Goal: Transaction & Acquisition: Subscribe to service/newsletter

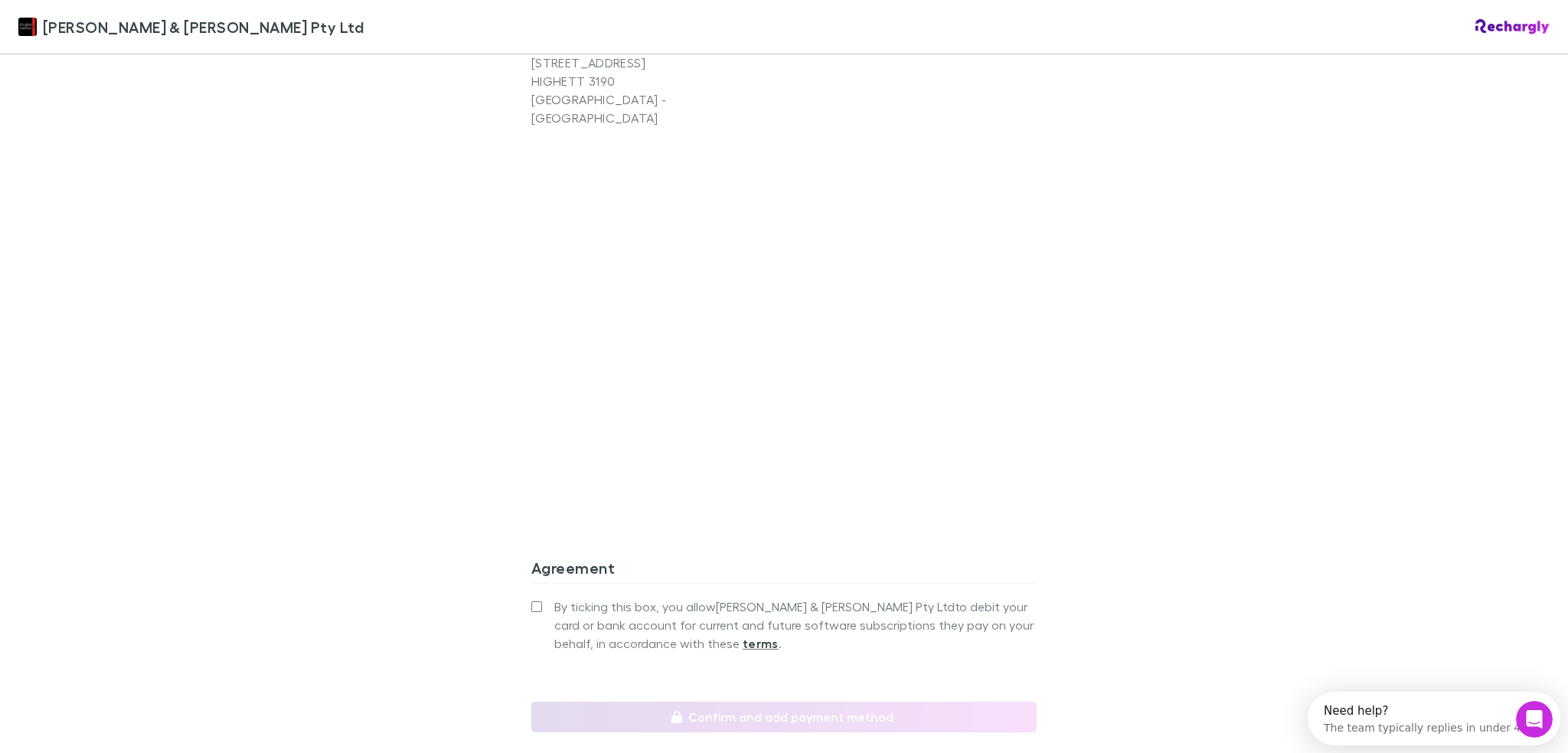
scroll to position [1193, 0]
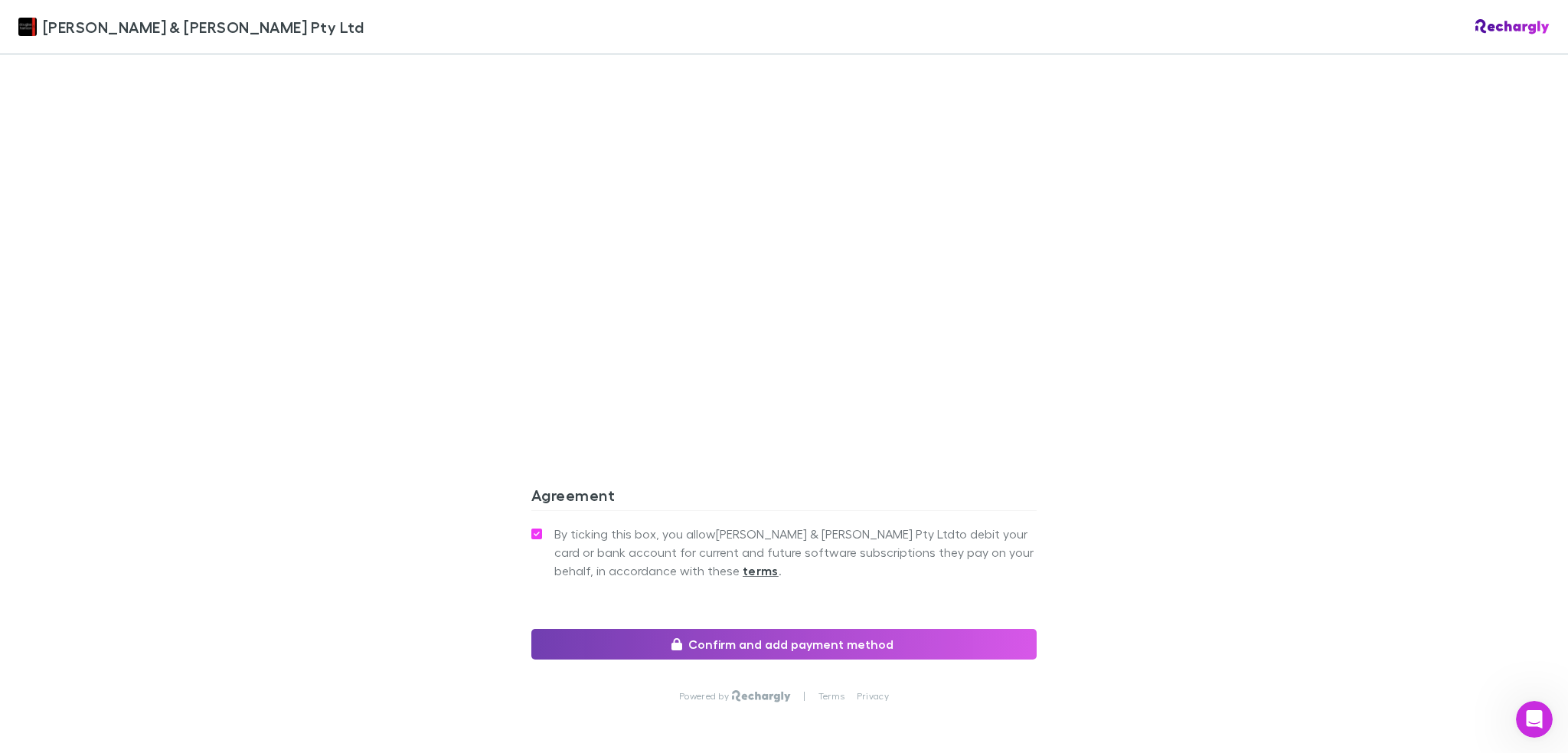
click at [782, 629] on button "Confirm and add payment method" at bounding box center [784, 644] width 505 height 31
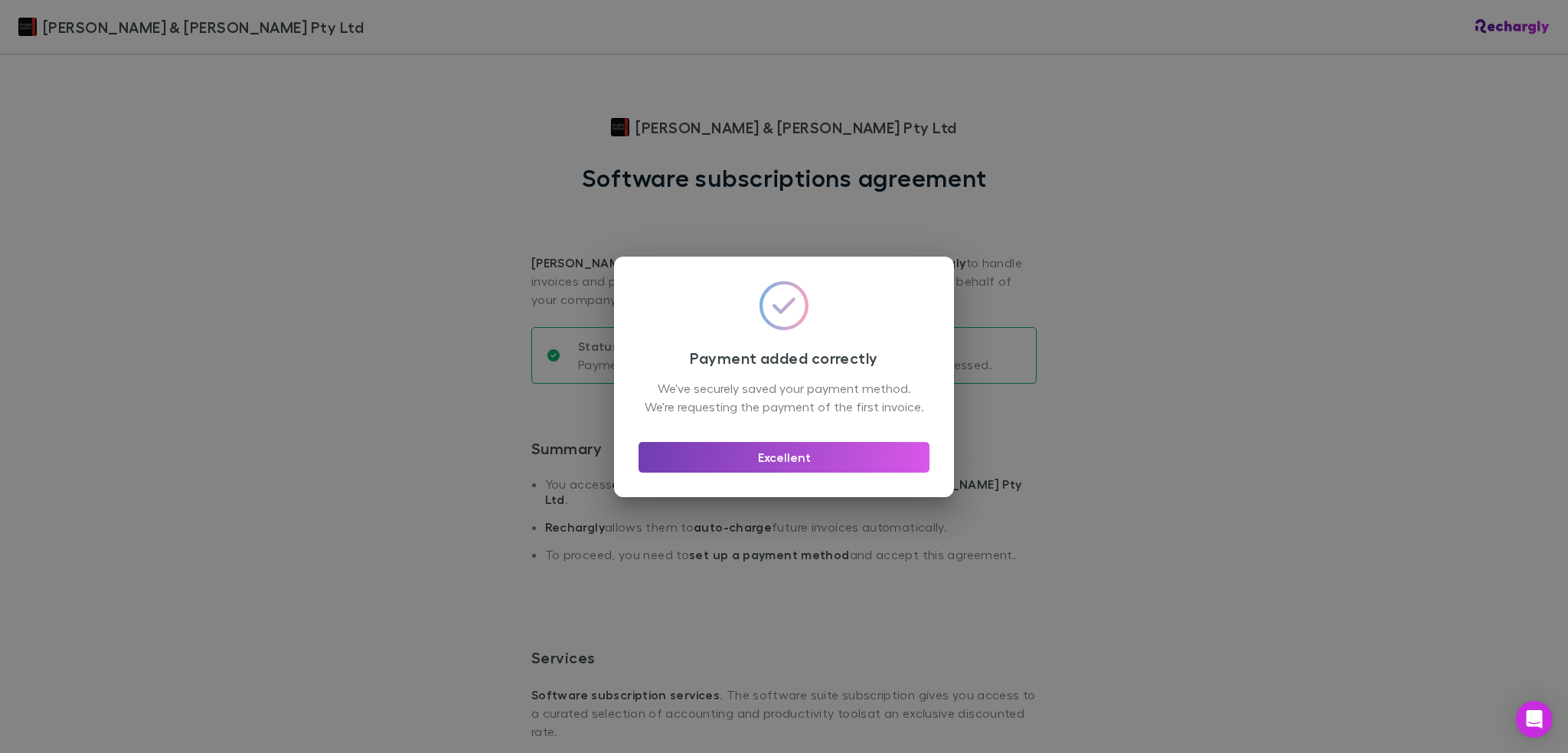
click at [781, 464] on button "Excellent" at bounding box center [784, 457] width 291 height 31
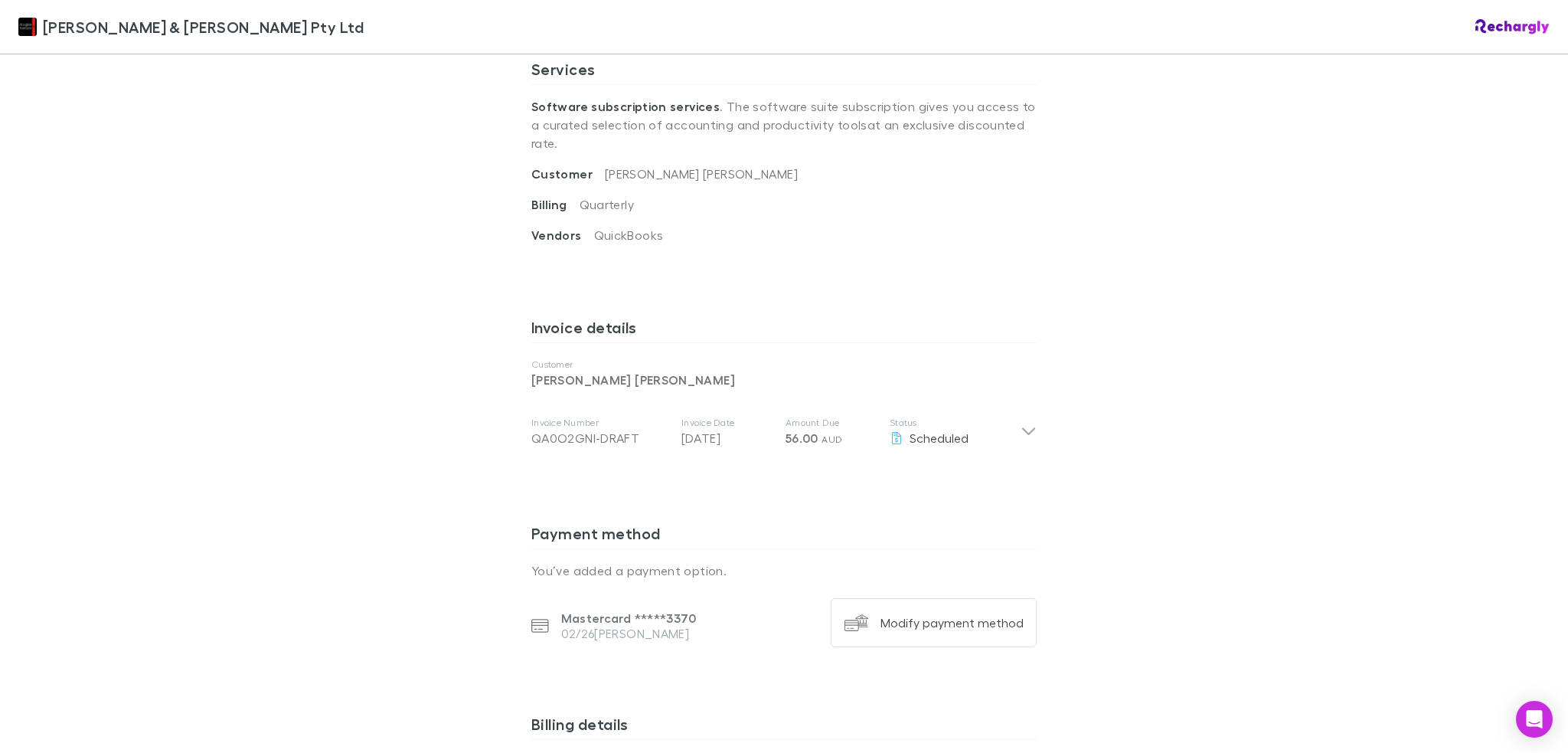
scroll to position [498, 0]
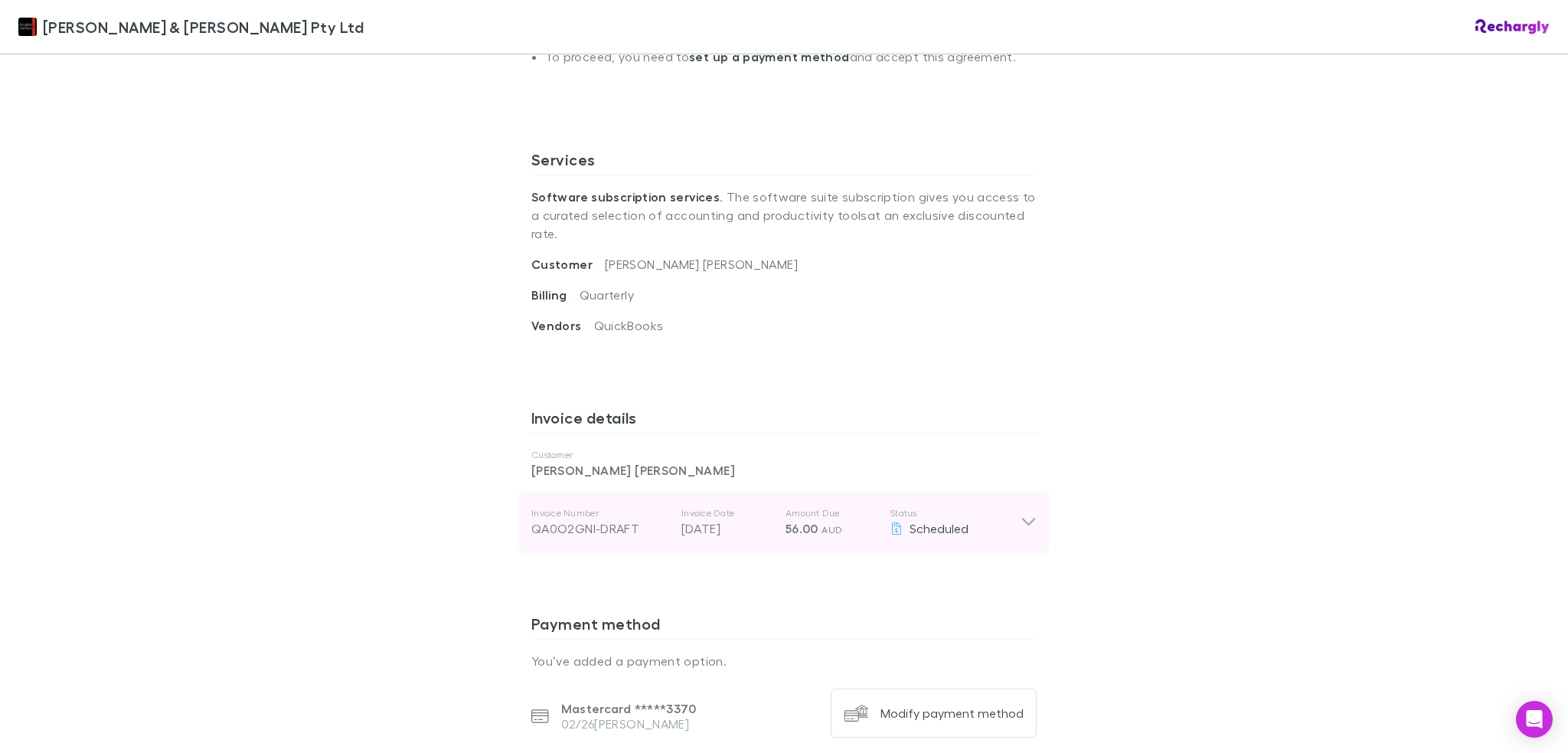
click at [1026, 513] on icon at bounding box center [1029, 522] width 16 height 19
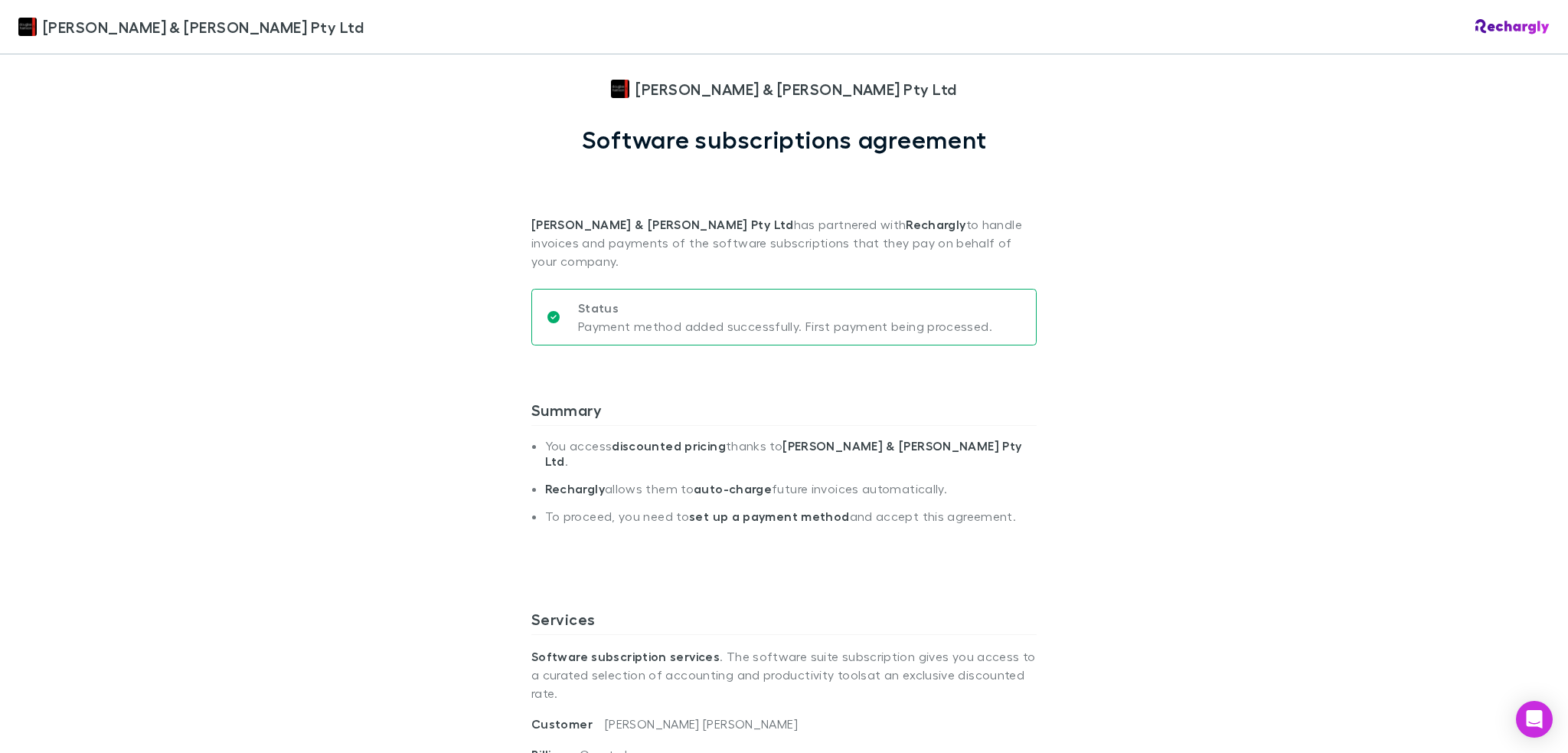
scroll to position [0, 0]
